Goal: Check status

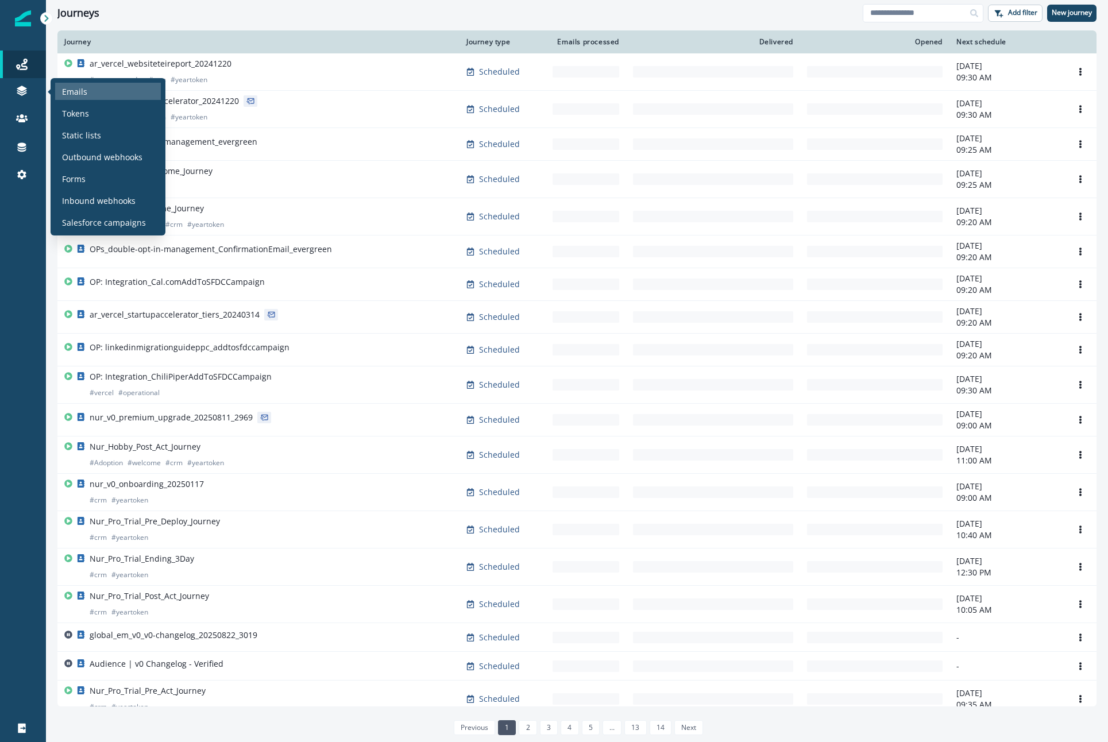
click at [78, 92] on p "Emails" at bounding box center [74, 92] width 25 height 12
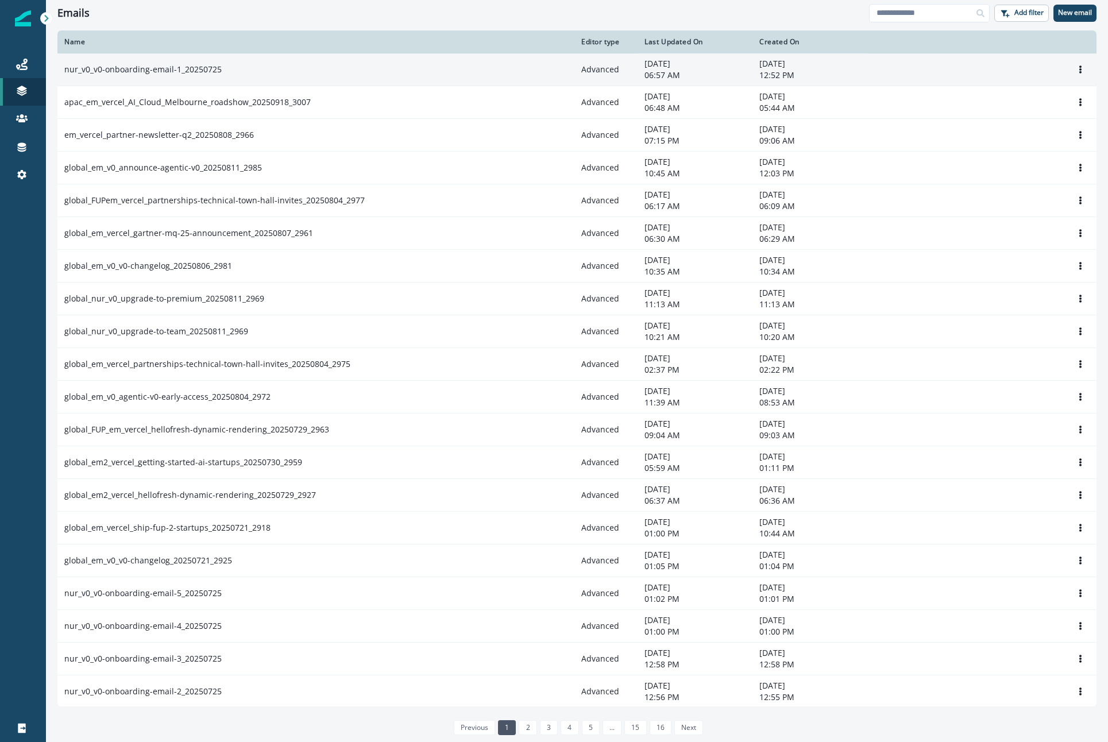
click at [156, 64] on p "nur_v0_v0-onboarding-email-1_20250725" at bounding box center [142, 69] width 157 height 11
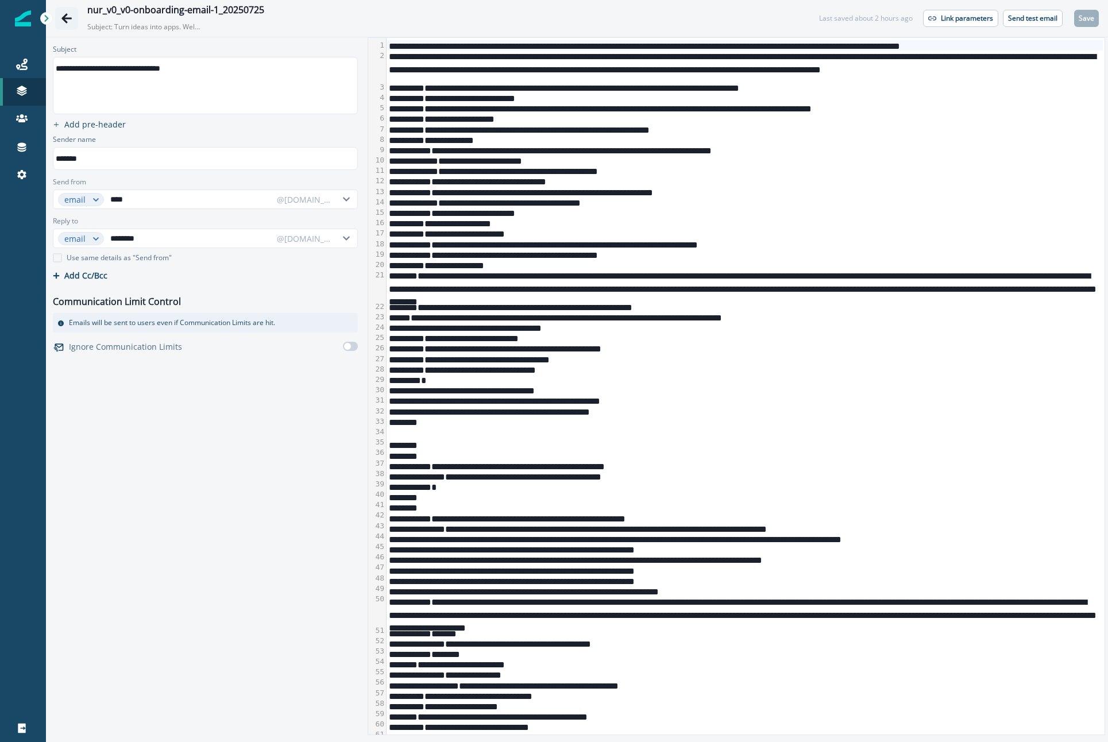
click at [67, 15] on icon "Go back" at bounding box center [66, 18] width 10 height 10
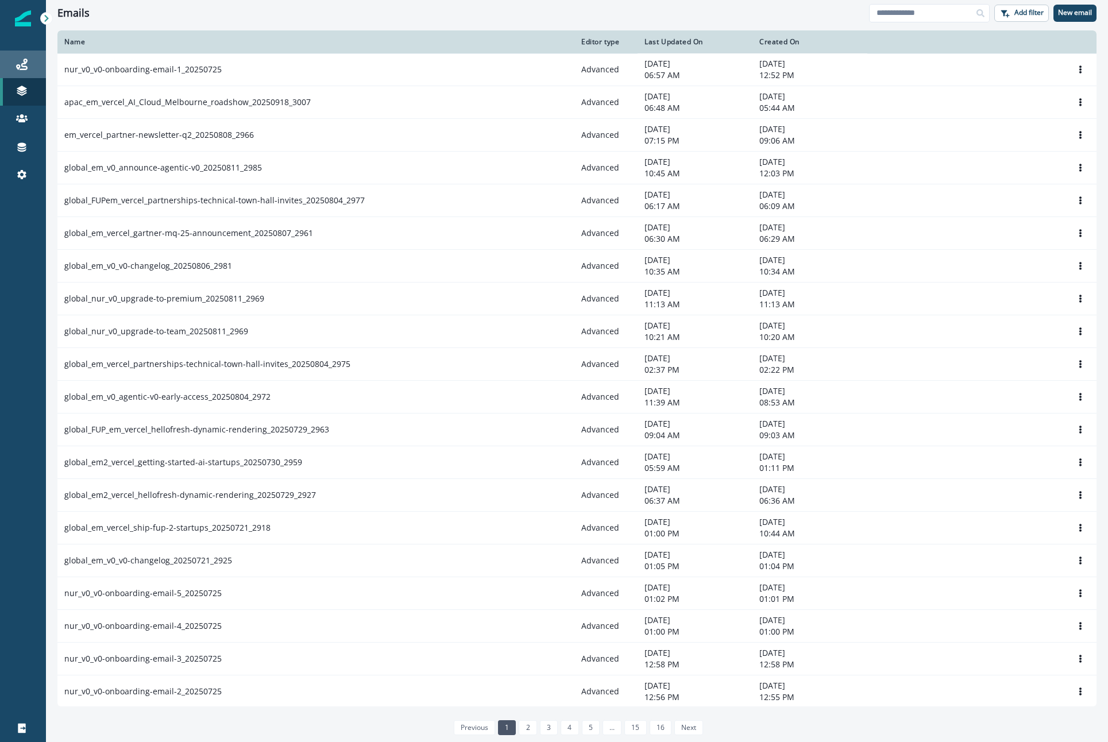
click at [16, 51] on link "Journeys" at bounding box center [23, 65] width 46 height 28
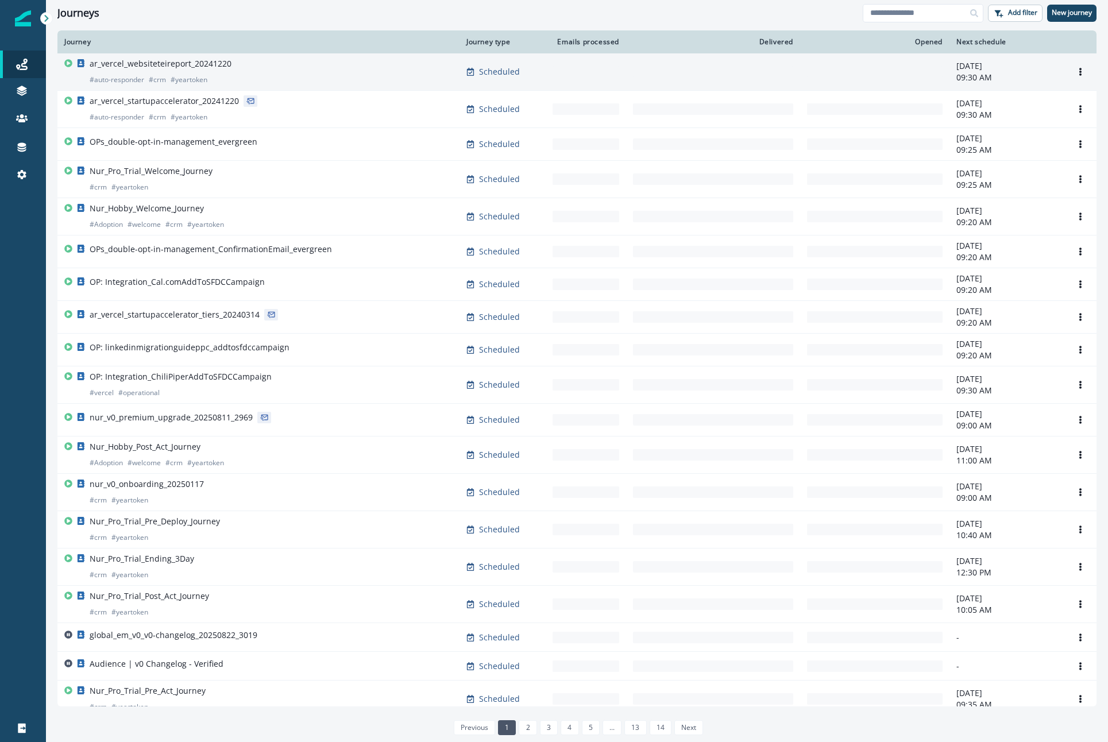
click at [104, 59] on p "ar_vercel_websiteteireport_20241220" at bounding box center [161, 63] width 142 height 11
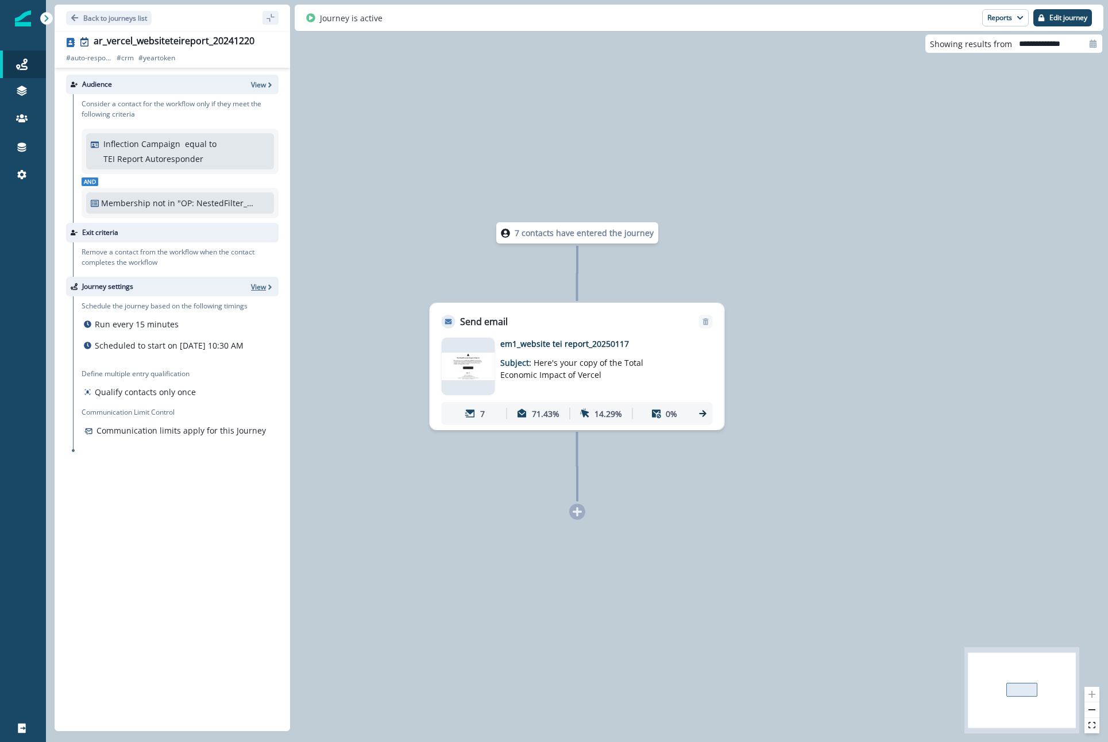
click at [259, 290] on p "View" at bounding box center [258, 287] width 15 height 10
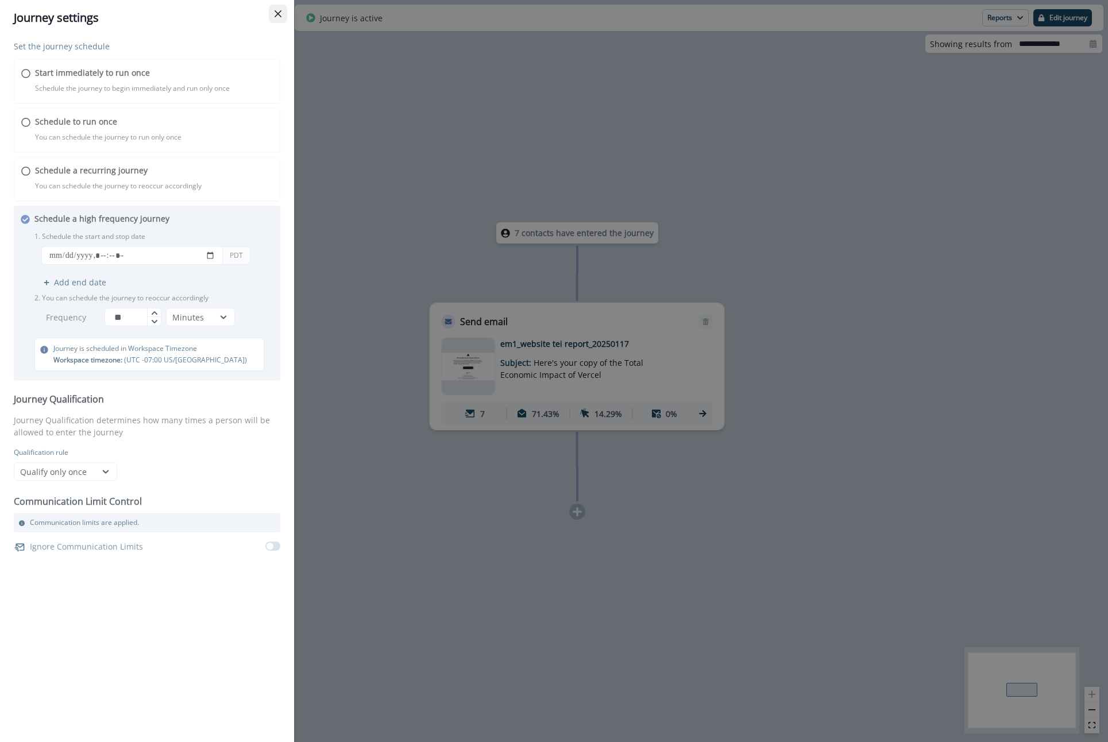
click at [279, 19] on button "Close" at bounding box center [278, 14] width 18 height 18
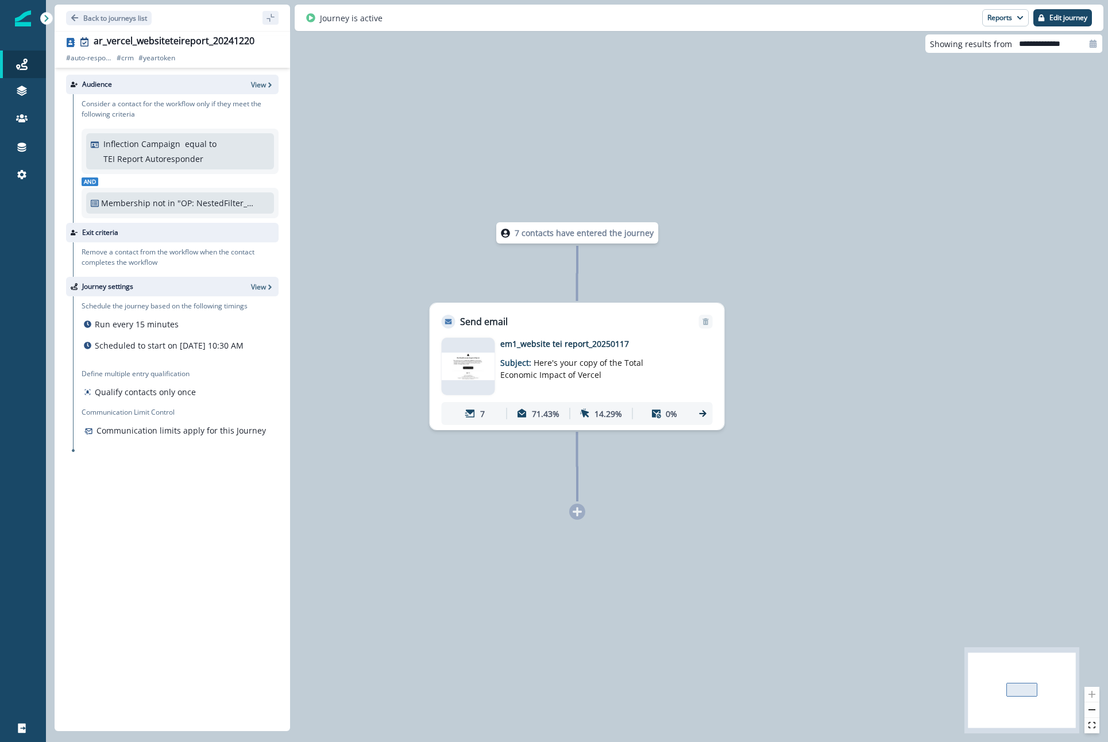
click at [497, 80] on div "7 contacts have entered the journey Send email Email asset changed, journey rep…" at bounding box center [577, 371] width 1062 height 742
